Goal: Task Accomplishment & Management: Use online tool/utility

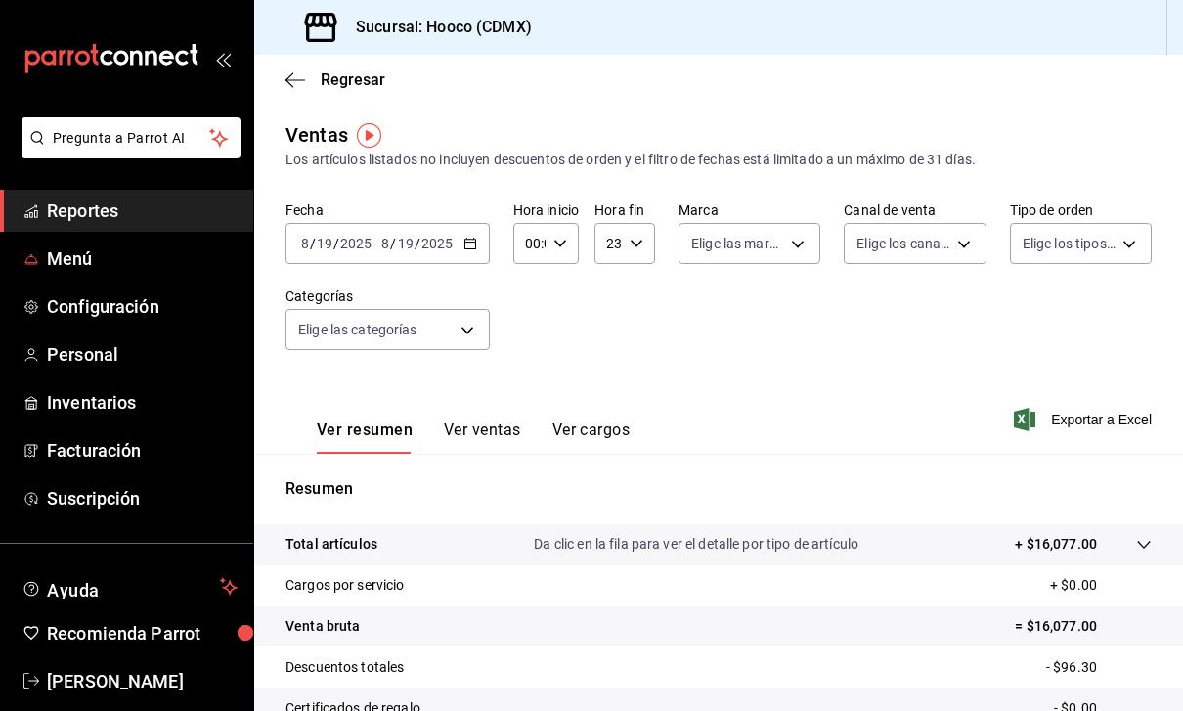
click at [86, 255] on span "Menú" at bounding box center [142, 258] width 191 height 26
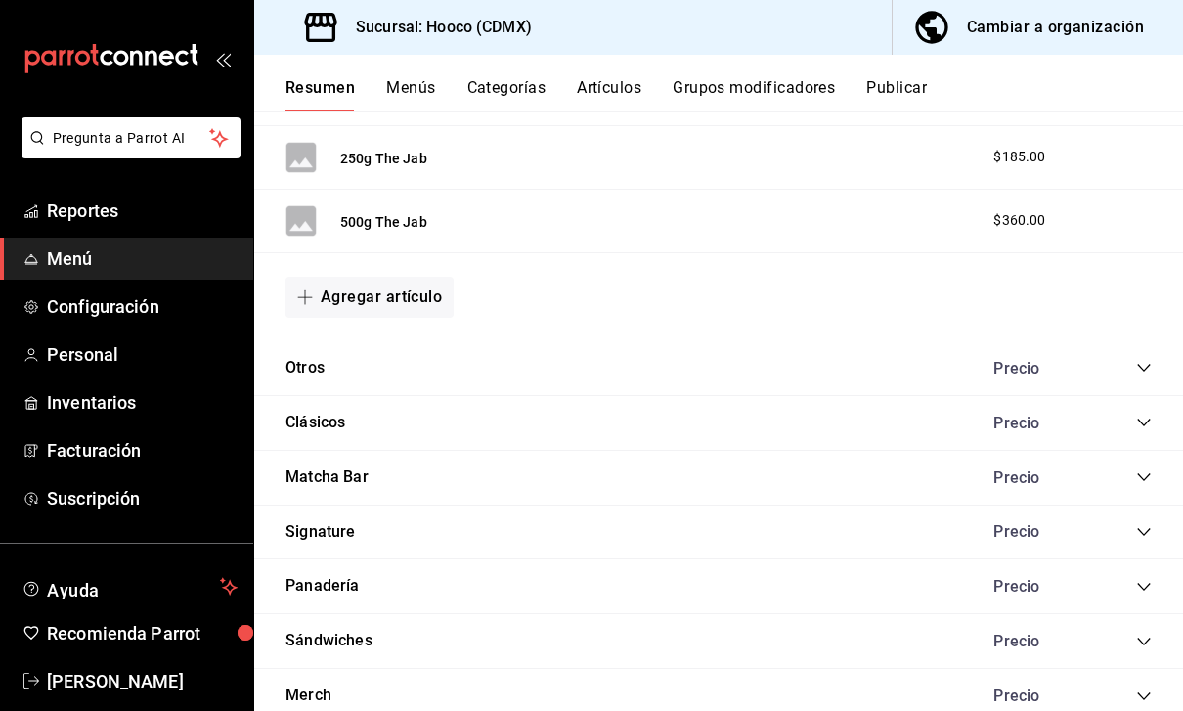
scroll to position [1020, 0]
click at [409, 585] on div "Panadería Precio" at bounding box center [718, 587] width 929 height 55
click at [1148, 582] on icon "collapse-category-row" at bounding box center [1144, 588] width 16 height 16
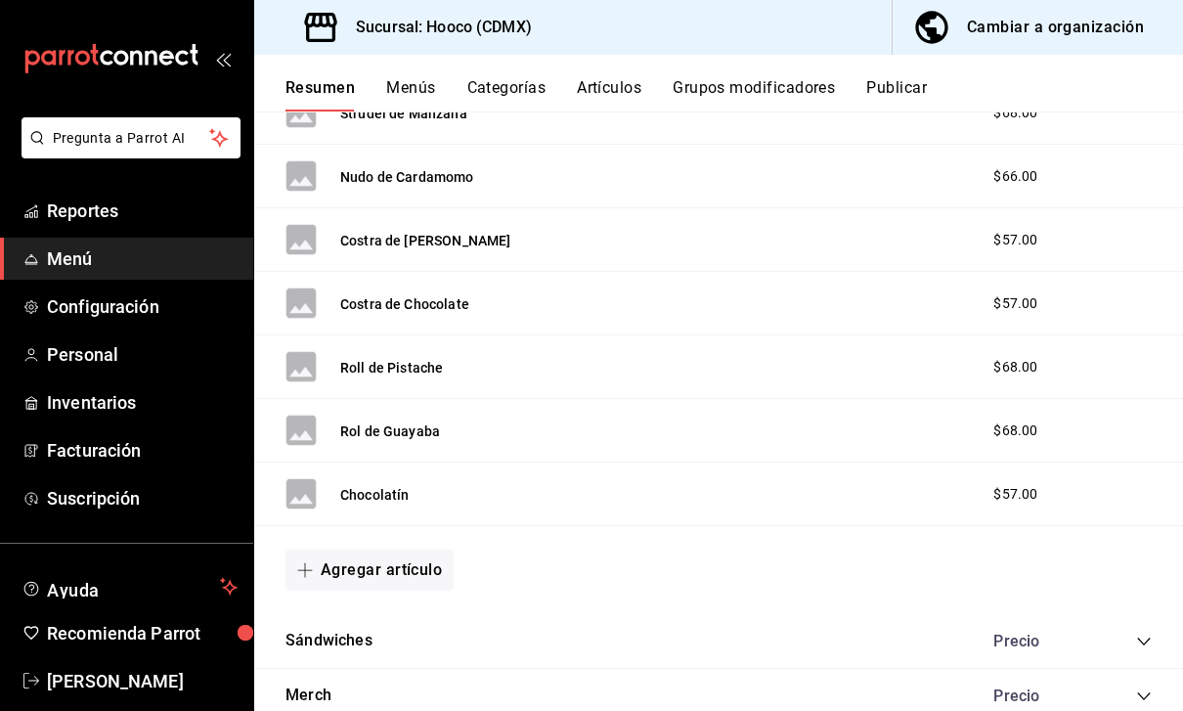
scroll to position [2061, 0]
click at [410, 560] on button "Agregar artículo" at bounding box center [369, 570] width 168 height 41
click at [386, 661] on li "Artículo nuevo" at bounding box center [361, 663] width 153 height 48
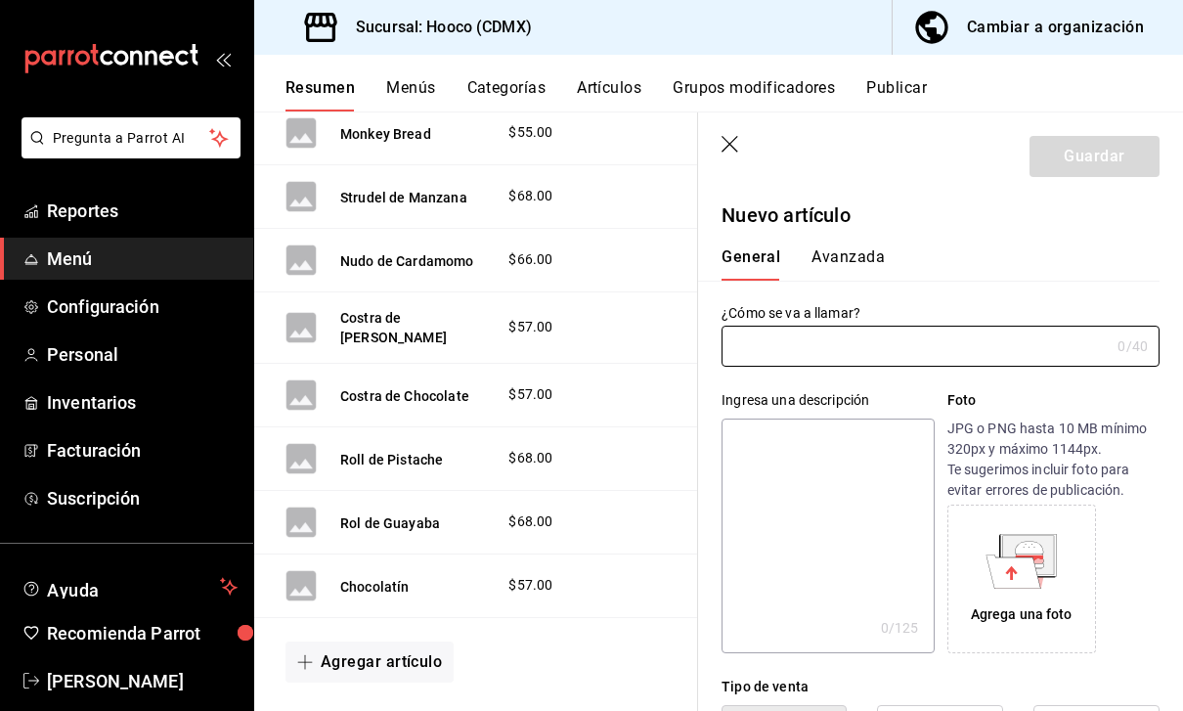
click at [855, 351] on input "text" at bounding box center [915, 345] width 388 height 39
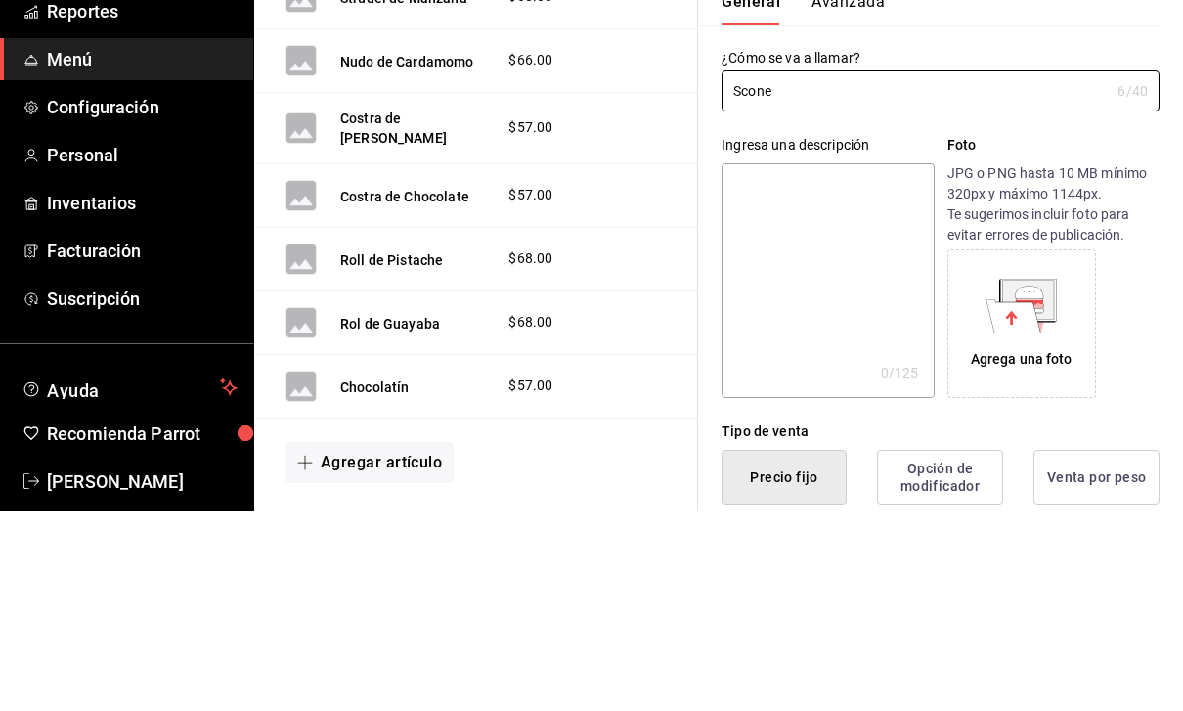
scroll to position [93, 0]
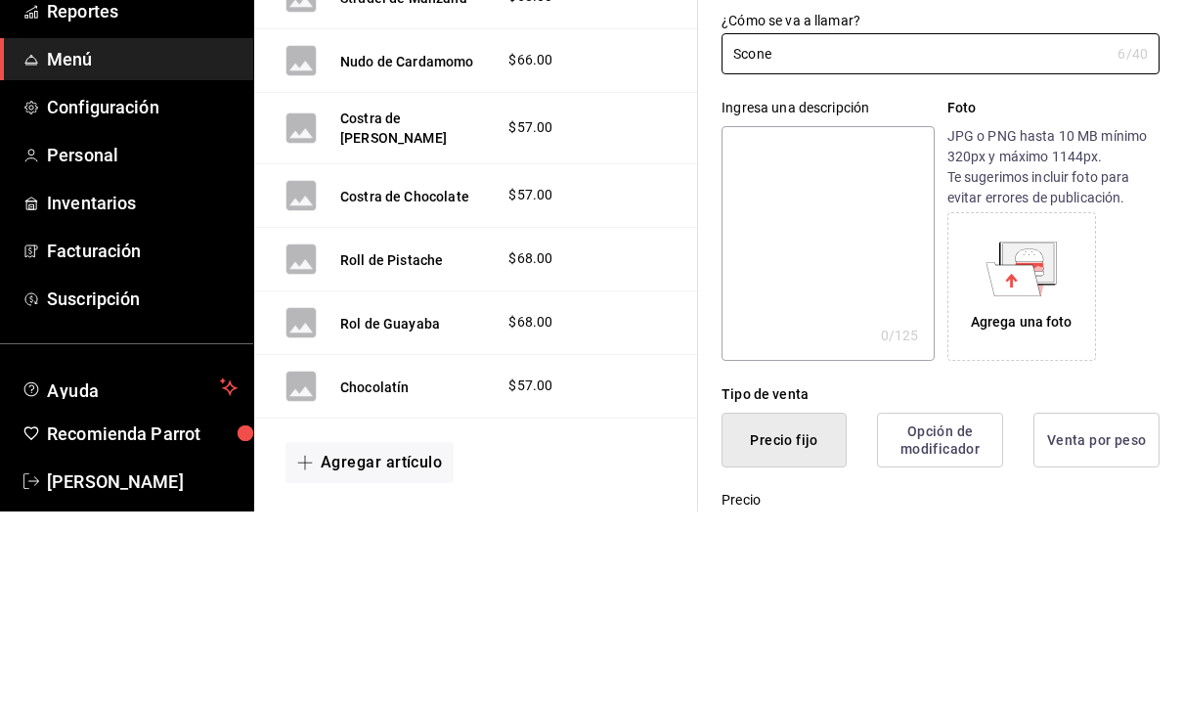
type input "Scone"
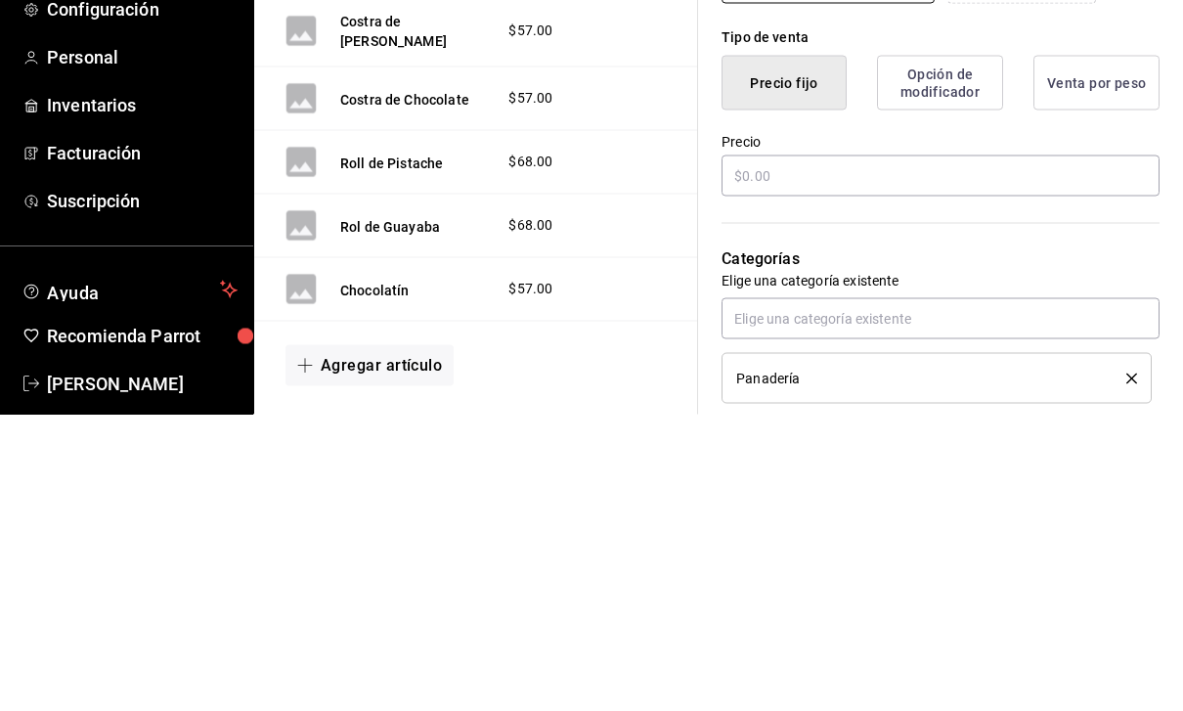
scroll to position [346, 0]
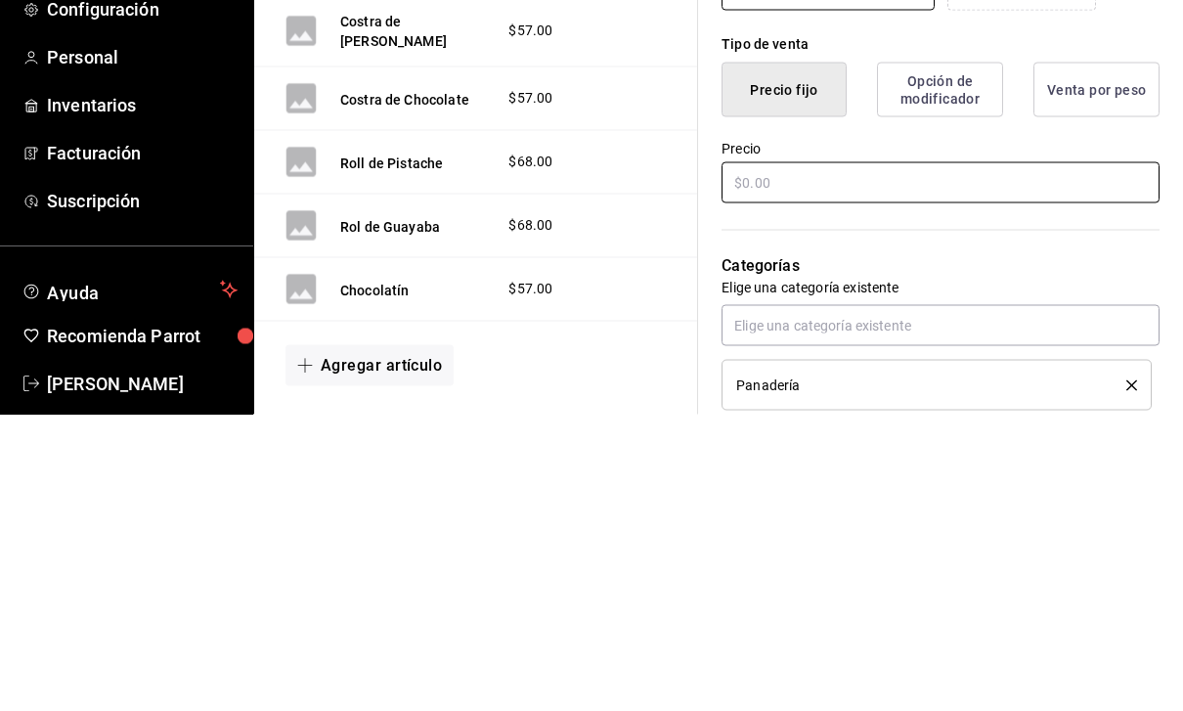
click at [841, 458] on input "text" at bounding box center [940, 478] width 438 height 41
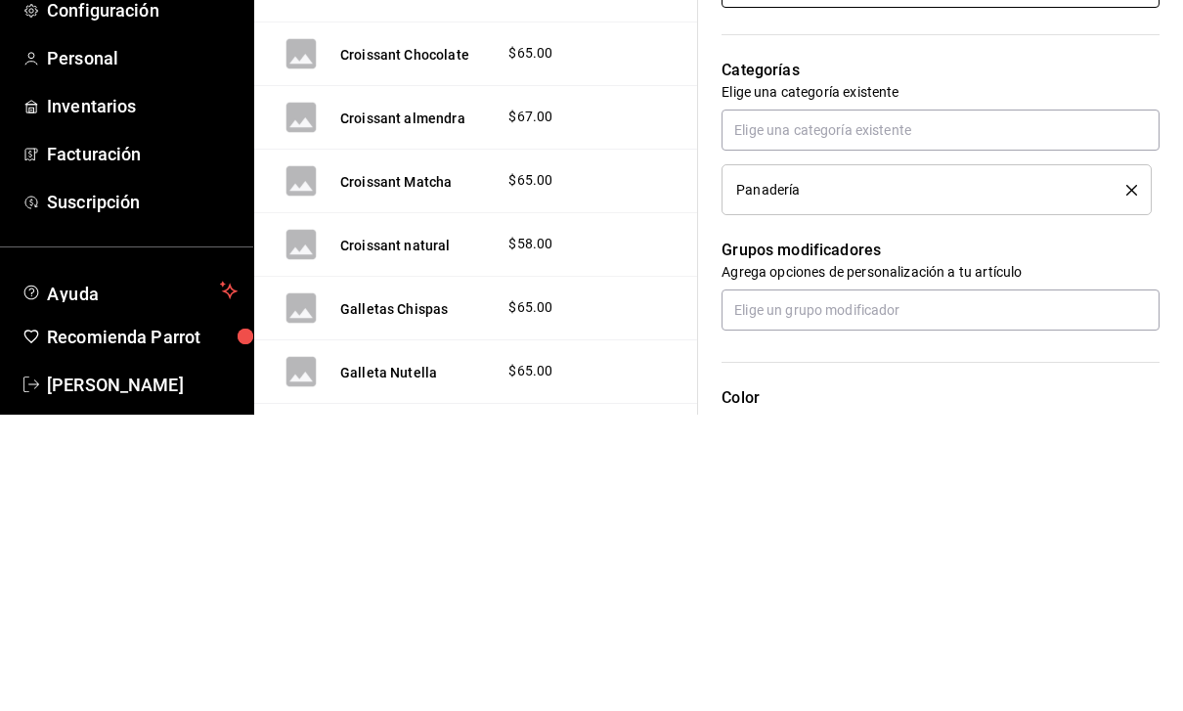
scroll to position [557, 0]
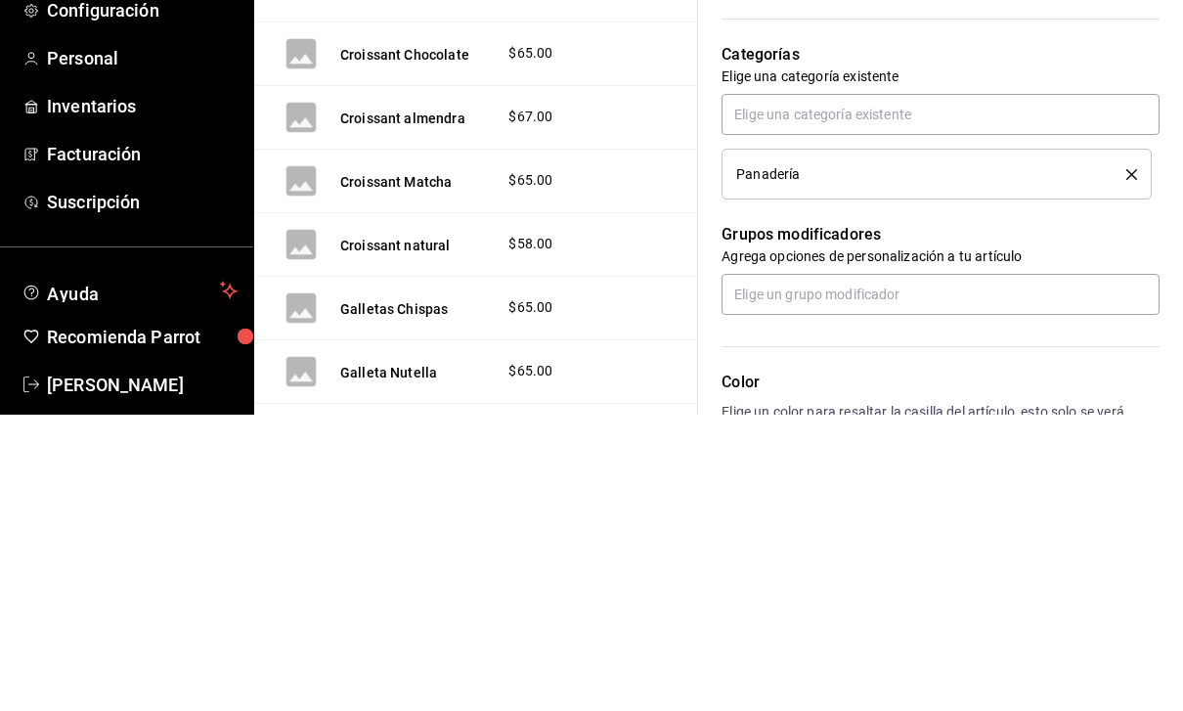
type input "$57.00"
click at [975, 390] on input "text" at bounding box center [940, 410] width 438 height 41
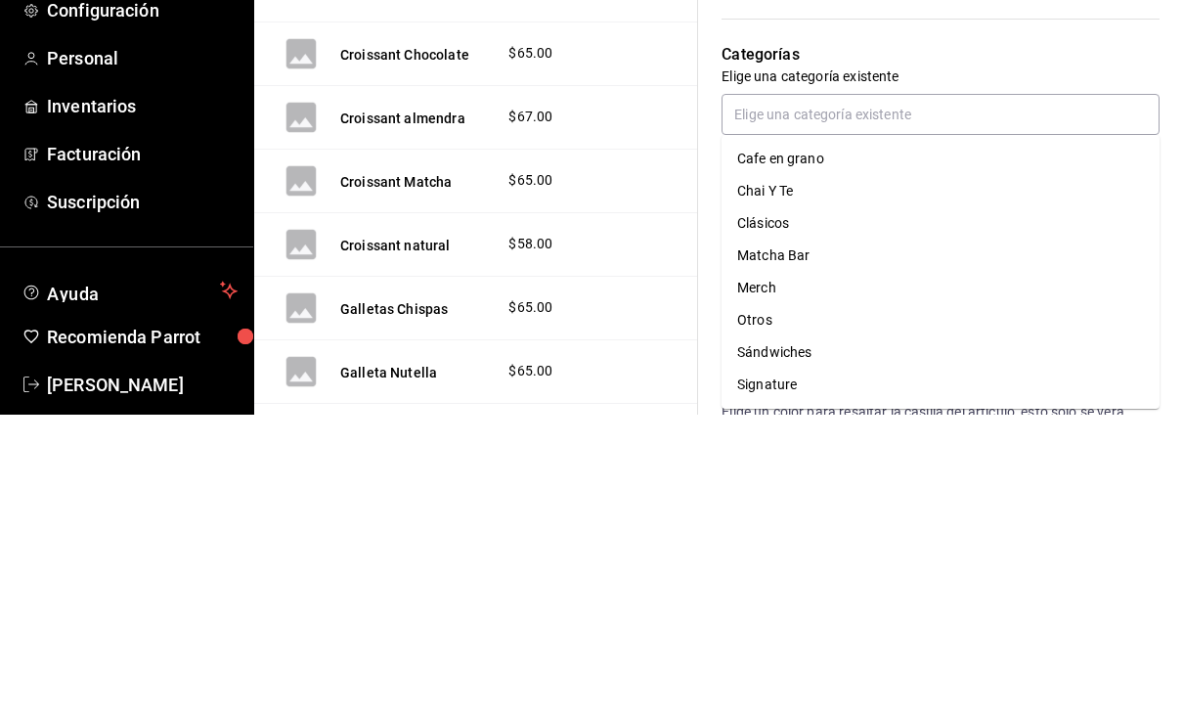
click at [1093, 339] on p "Categorías" at bounding box center [940, 350] width 438 height 23
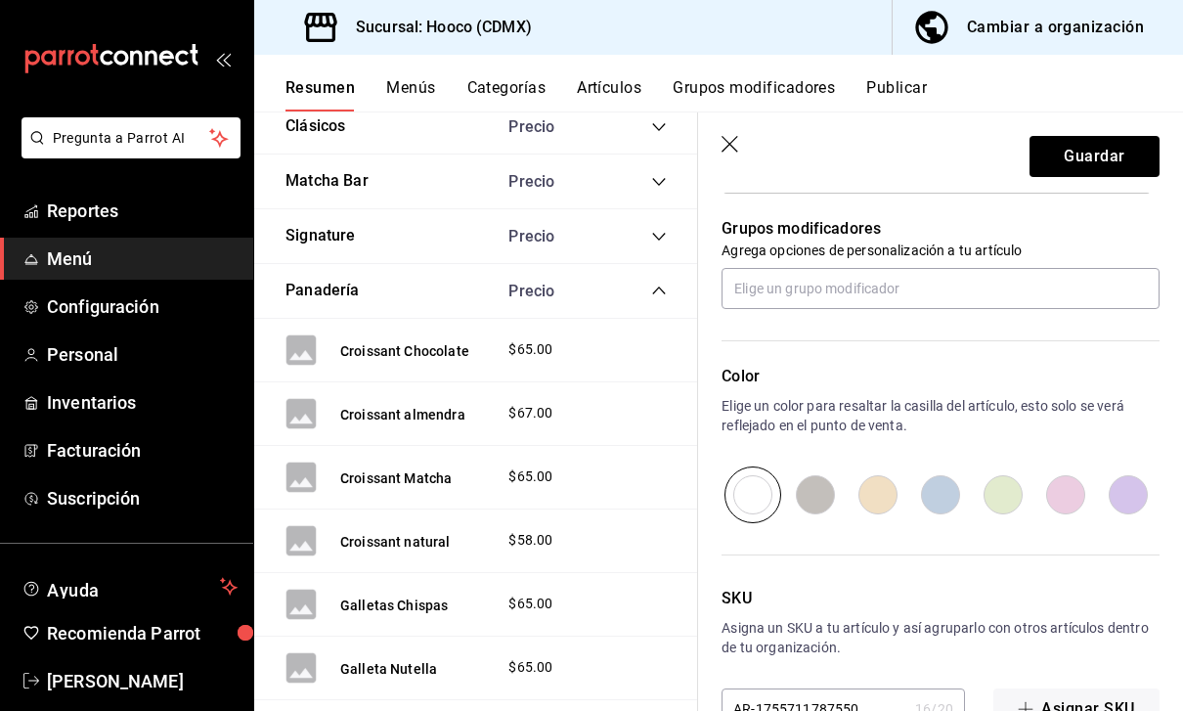
scroll to position [854, 0]
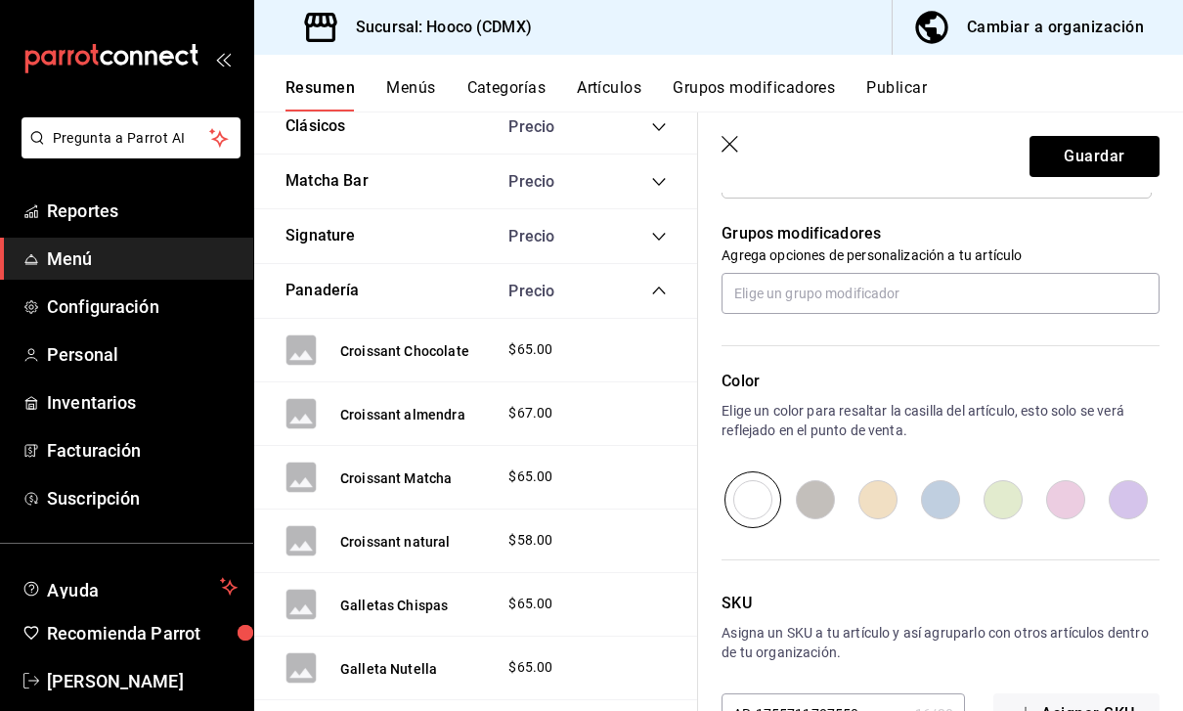
click at [1083, 144] on button "Guardar" at bounding box center [1094, 156] width 130 height 41
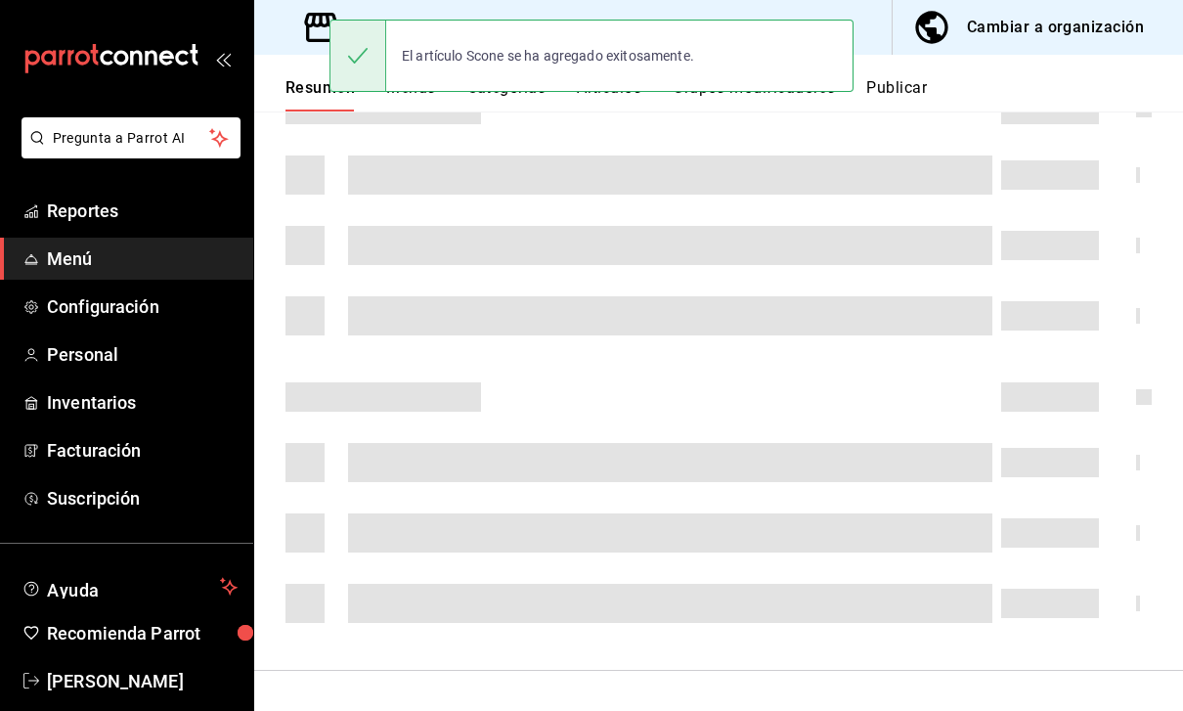
scroll to position [244, 0]
